Goal: Information Seeking & Learning: Learn about a topic

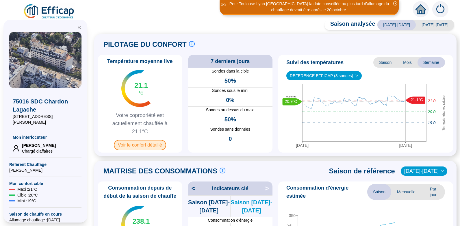
click at [142, 146] on span "Voir le confort détaillé" at bounding box center [140, 145] width 52 height 10
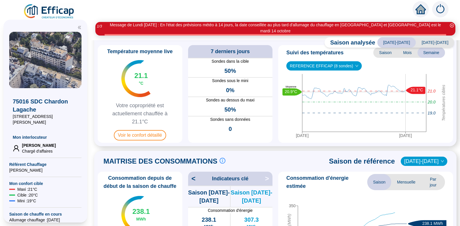
scroll to position [26, 0]
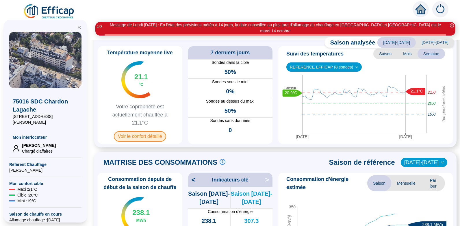
click at [136, 131] on span "Voir le confort détaillé" at bounding box center [140, 136] width 52 height 10
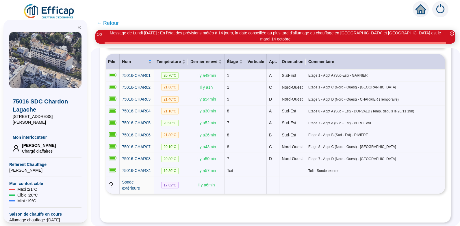
scroll to position [97, 0]
click at [140, 169] on span "75016-CHARX1" at bounding box center [136, 170] width 29 height 5
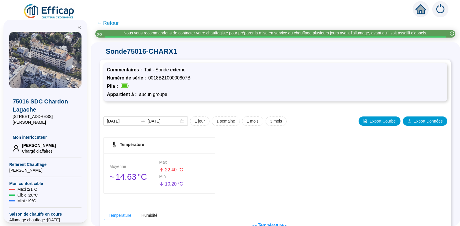
click at [113, 22] on span "← Retour" at bounding box center [107, 23] width 22 height 8
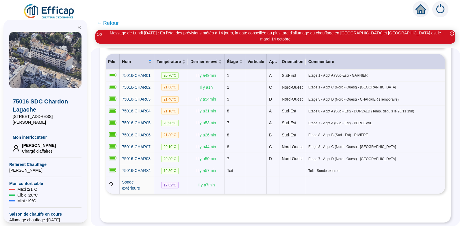
scroll to position [101, 0]
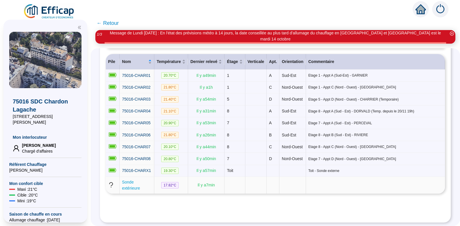
click at [133, 181] on span "Sonde extérieure" at bounding box center [131, 185] width 18 height 11
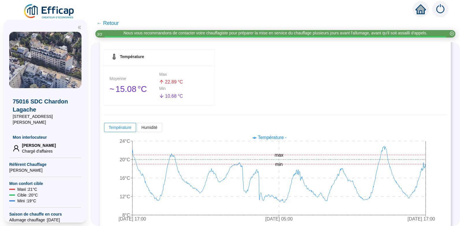
scroll to position [86, 0]
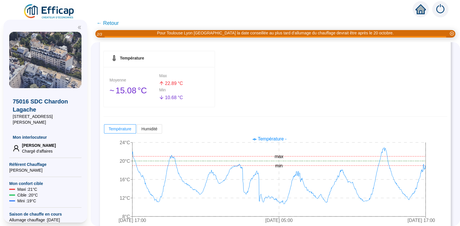
click at [114, 21] on span "← Retour" at bounding box center [107, 23] width 22 height 8
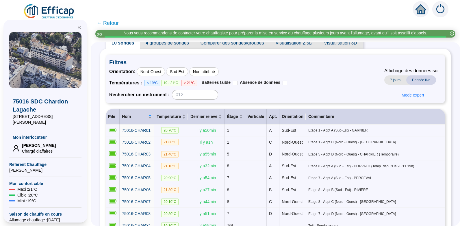
scroll to position [101, 0]
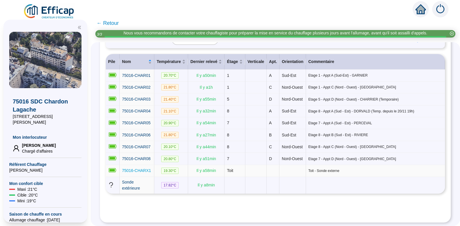
click at [141, 168] on span "75016-CHARX1" at bounding box center [136, 170] width 29 height 5
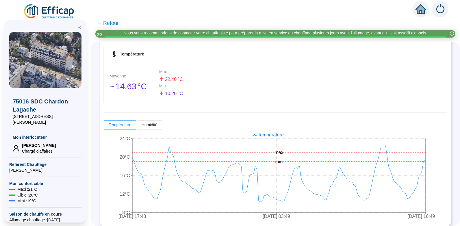
scroll to position [95, 0]
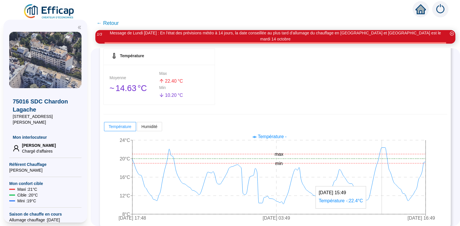
click at [388, 165] on icon "[DATE] 17:48 [DATE] 03:49 [DATE] 16:49 8°C 12°C 16°C 20°C 24°C min max" at bounding box center [270, 178] width 335 height 92
click at [110, 21] on span "← Retour" at bounding box center [107, 23] width 22 height 8
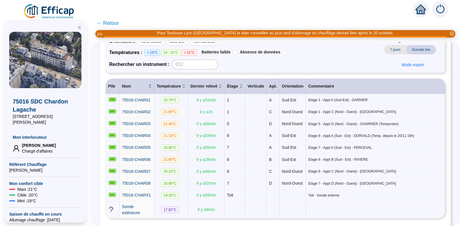
scroll to position [50, 0]
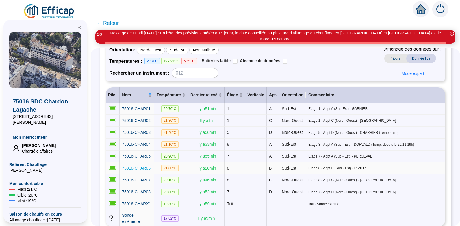
click at [147, 170] on span "75016-CHAR06" at bounding box center [136, 168] width 29 height 5
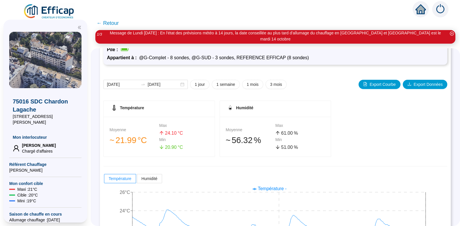
scroll to position [26, 0]
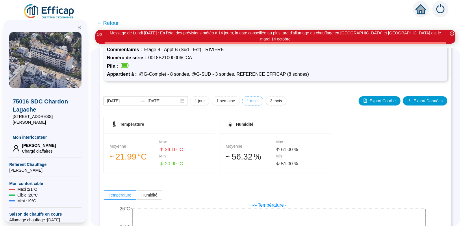
click at [256, 98] on span "1 mois" at bounding box center [253, 101] width 12 height 6
type input "[DATE]"
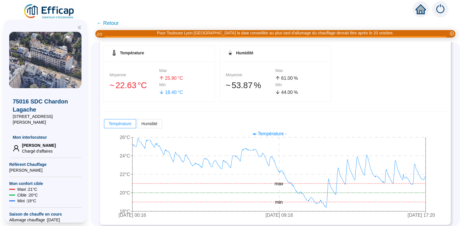
scroll to position [95, 0]
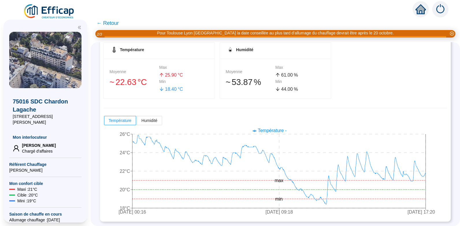
drag, startPoint x: 326, startPoint y: 207, endPoint x: 331, endPoint y: 208, distance: 5.3
click at [331, 208] on icon "[DATE] 00:16 [DATE] 09:18 [DATE] 17:20 18°C 20°C 22°C 24°C 26°C min max" at bounding box center [270, 172] width 335 height 92
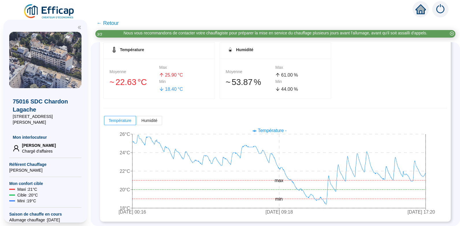
click at [331, 208] on icon "[DATE] 00:16 [DATE] 09:18 [DATE] 17:20 18°C 20°C 22°C 24°C 26°C min max" at bounding box center [270, 172] width 335 height 92
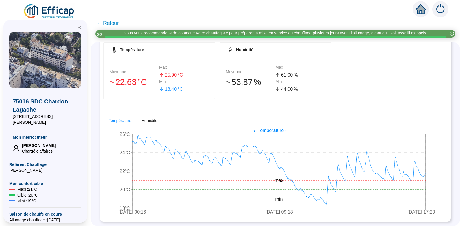
click at [326, 208] on icon "[DATE] 00:16 [DATE] 09:18 [DATE] 17:20 18°C 20°C 22°C 24°C 26°C min max" at bounding box center [270, 172] width 335 height 92
click at [113, 20] on span "← Retour" at bounding box center [107, 23] width 22 height 8
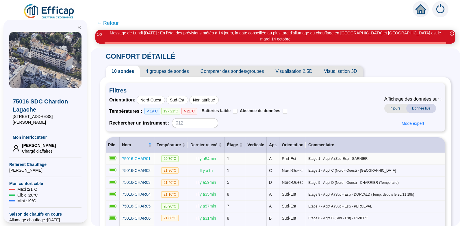
click at [141, 156] on span "75016-CHAR01" at bounding box center [136, 158] width 29 height 5
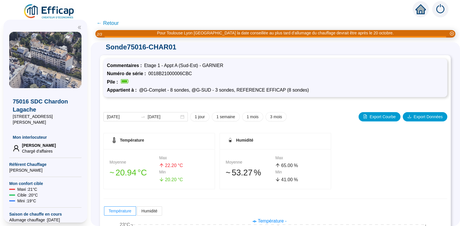
scroll to position [5, 0]
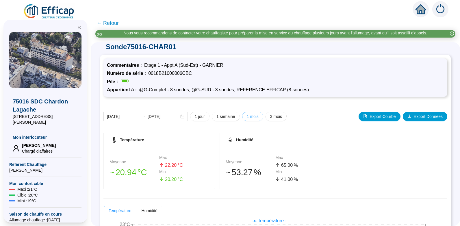
click at [252, 117] on span "1 mois" at bounding box center [253, 117] width 12 height 6
type input "[DATE]"
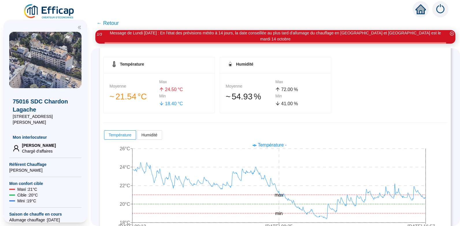
scroll to position [95, 0]
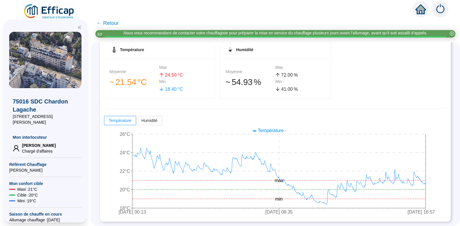
click at [451, 33] on icon "close-circle" at bounding box center [452, 33] width 4 height 4
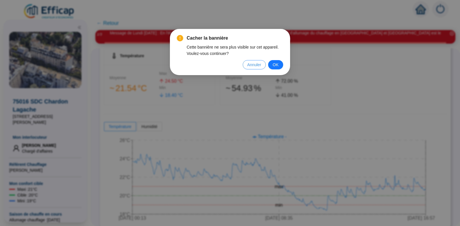
click at [253, 64] on span "Annuler" at bounding box center [254, 65] width 14 height 6
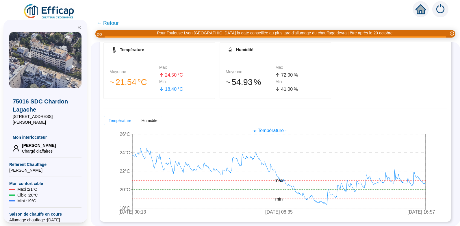
click at [109, 32] on div "Pour Toulouse Lyon [GEOGRAPHIC_DATA] la date conseillée au plus tard d'allumage…" at bounding box center [275, 34] width 360 height 8
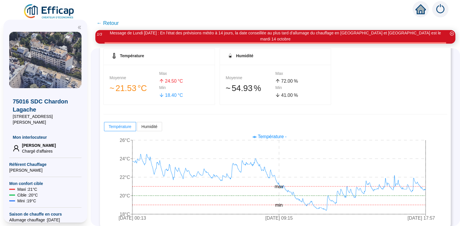
click at [112, 21] on span "← Retour" at bounding box center [107, 23] width 22 height 8
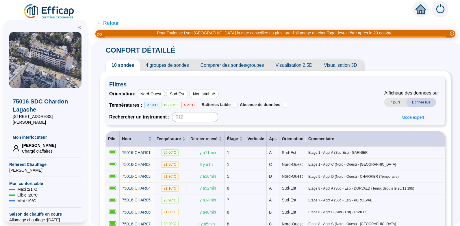
click at [114, 21] on span "← Retour" at bounding box center [107, 23] width 22 height 8
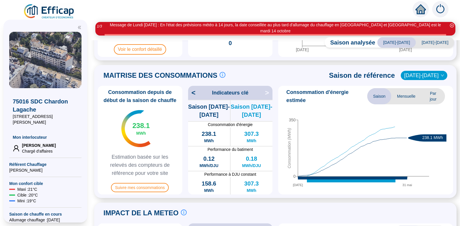
scroll to position [114, 0]
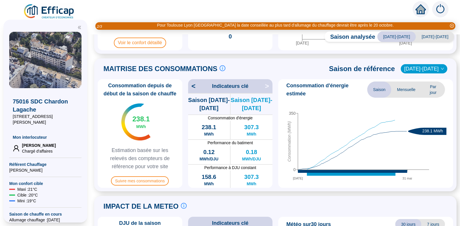
click at [441, 68] on icon "down" at bounding box center [442, 68] width 3 height 3
click at [426, 68] on span "[DATE]-[DATE]" at bounding box center [424, 68] width 40 height 9
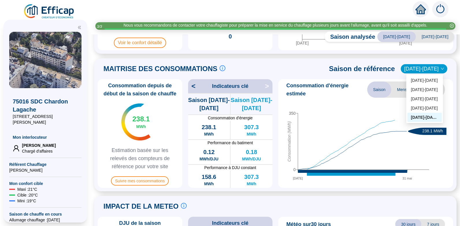
click at [441, 68] on icon "down" at bounding box center [442, 68] width 3 height 3
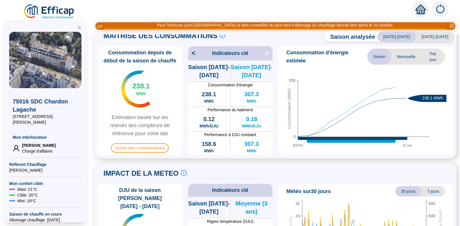
scroll to position [145, 0]
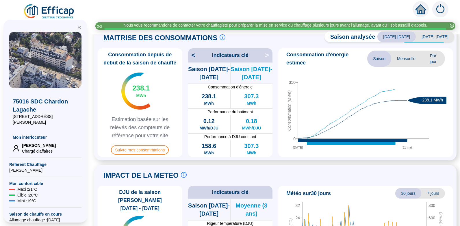
click at [195, 56] on span "<" at bounding box center [192, 55] width 8 height 9
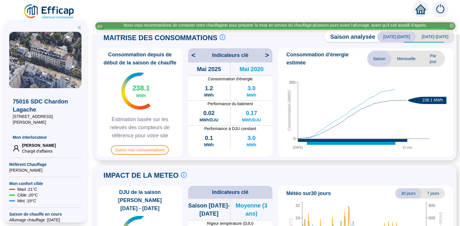
click at [195, 55] on span "<" at bounding box center [192, 55] width 8 height 9
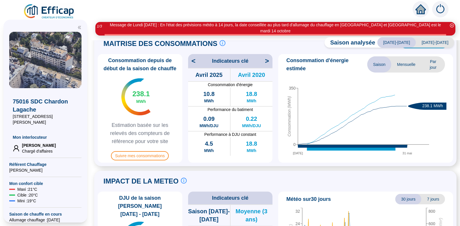
click at [195, 56] on span "<" at bounding box center [192, 60] width 8 height 9
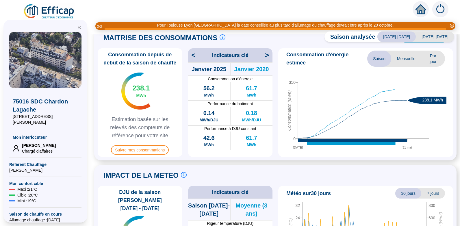
click at [195, 55] on span "<" at bounding box center [192, 55] width 8 height 9
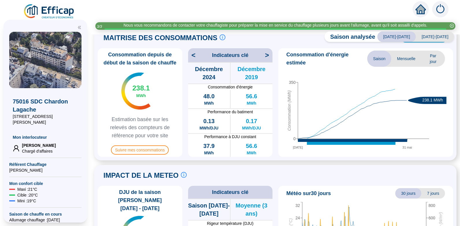
click at [196, 55] on span "<" at bounding box center [192, 55] width 8 height 9
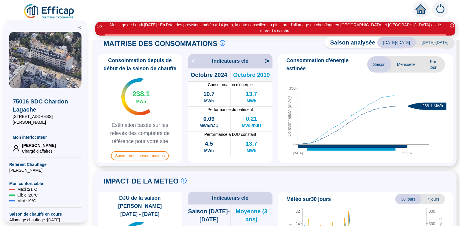
click at [266, 56] on span ">" at bounding box center [269, 60] width 8 height 9
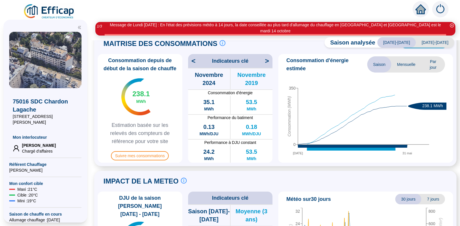
click at [266, 56] on span ">" at bounding box center [269, 60] width 8 height 9
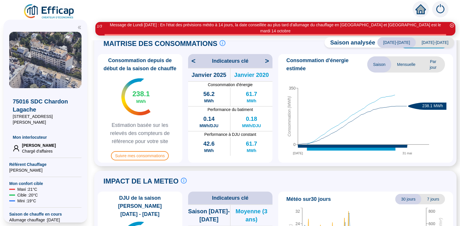
click at [266, 56] on span ">" at bounding box center [269, 60] width 8 height 9
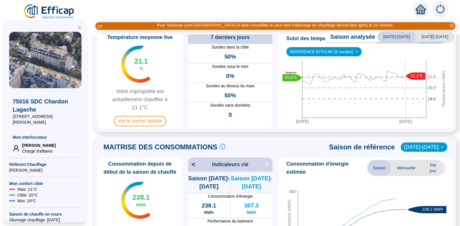
scroll to position [0, 0]
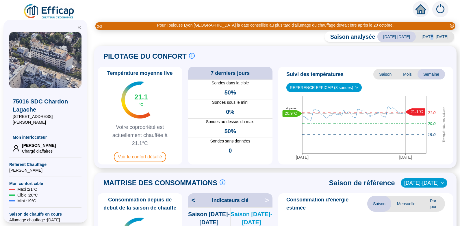
click at [435, 35] on span "[DATE]-[DATE]" at bounding box center [435, 36] width 38 height 10
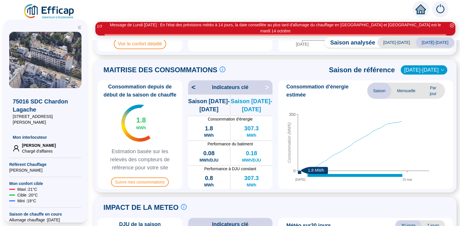
scroll to position [127, 0]
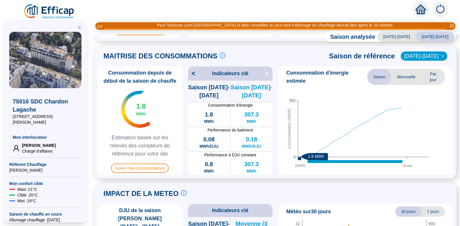
click at [441, 54] on icon "down" at bounding box center [442, 55] width 3 height 3
click at [425, 55] on span "[DATE]-[DATE]" at bounding box center [424, 56] width 40 height 9
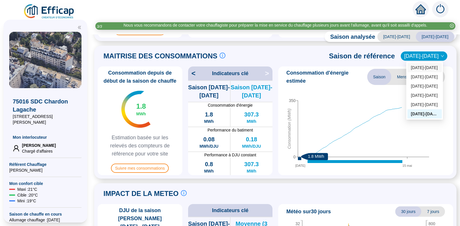
click at [420, 67] on div "[DATE]-[DATE]" at bounding box center [424, 68] width 27 height 6
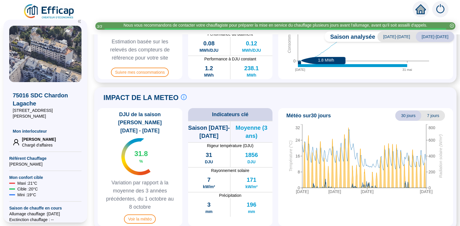
scroll to position [0, 0]
